Goal: Transaction & Acquisition: Purchase product/service

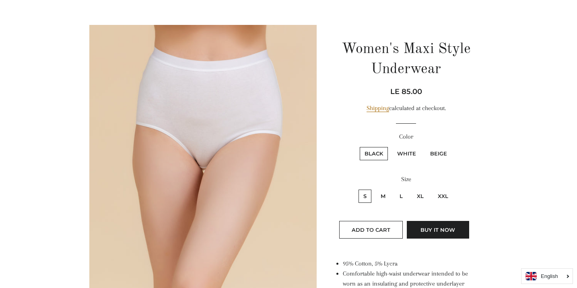
scroll to position [72, 0]
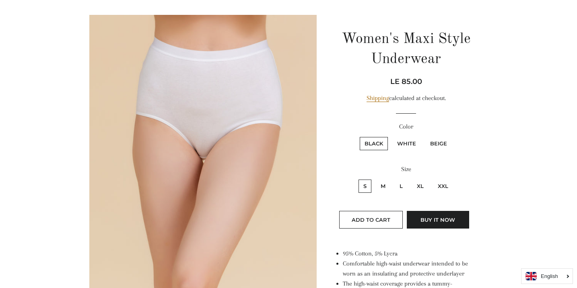
click at [383, 188] on label "M" at bounding box center [383, 186] width 14 height 13
click at [375, 179] on input "M" at bounding box center [375, 179] width 0 height 0
radio input "true"
click at [373, 141] on label "Black" at bounding box center [374, 143] width 28 height 13
click at [359, 136] on input "Black" at bounding box center [358, 136] width 0 height 0
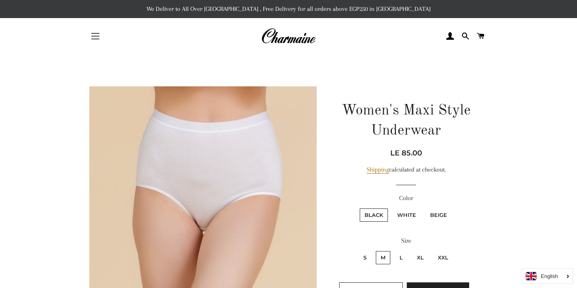
click at [98, 39] on button "Site navigation" at bounding box center [95, 36] width 20 height 20
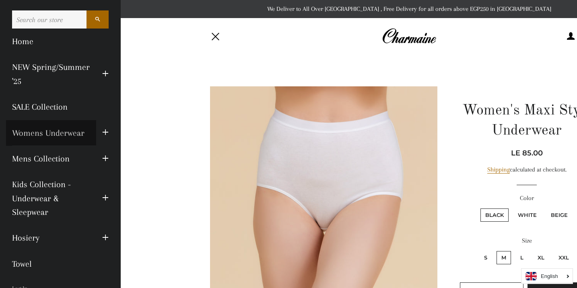
click at [80, 132] on link "Womens Underwear" at bounding box center [51, 133] width 90 height 26
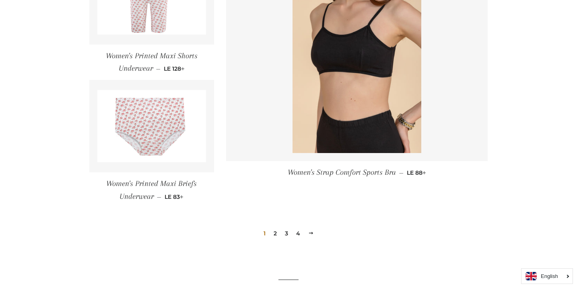
scroll to position [1119, 0]
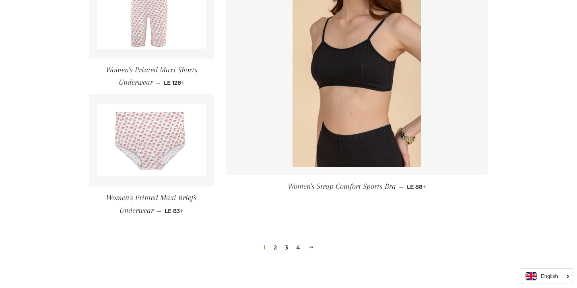
click at [298, 247] on link "4" at bounding box center [298, 248] width 10 height 12
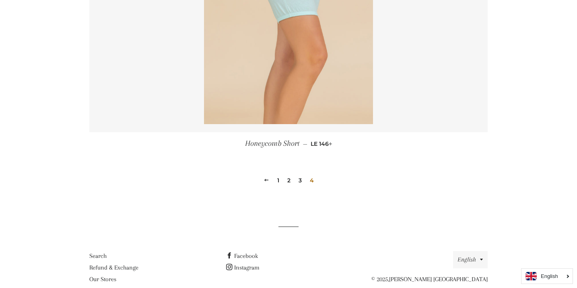
scroll to position [507, 0]
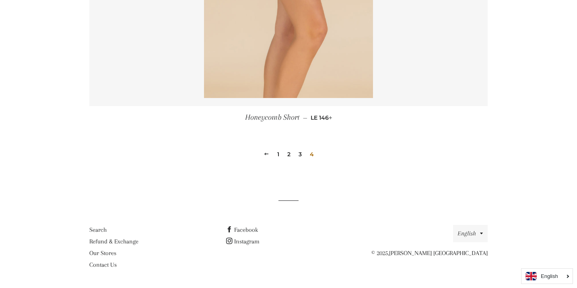
click at [301, 157] on link "3" at bounding box center [300, 154] width 10 height 12
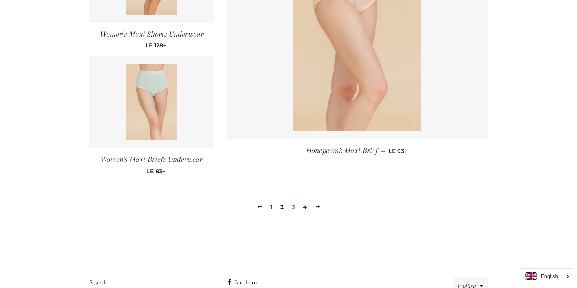
scroll to position [1139, 0]
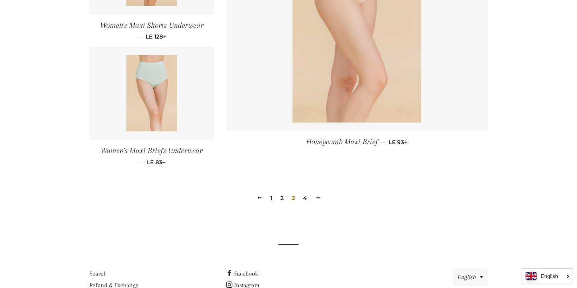
click at [281, 196] on link "2" at bounding box center [282, 198] width 10 height 12
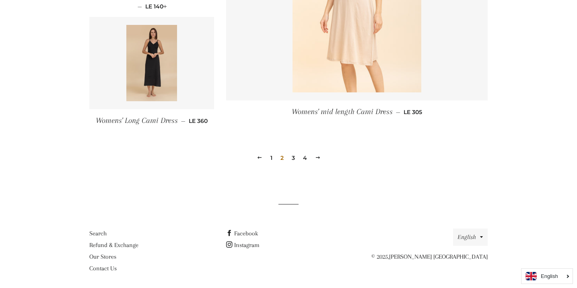
scroll to position [1220, 0]
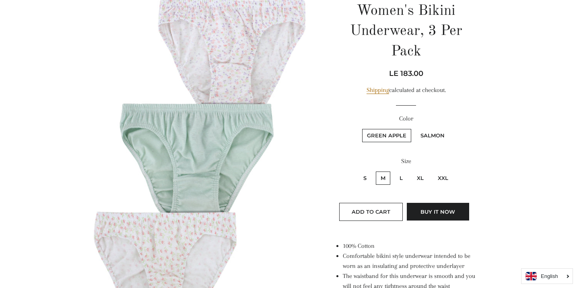
scroll to position [101, 0]
